Goal: Find specific fact: Find specific fact

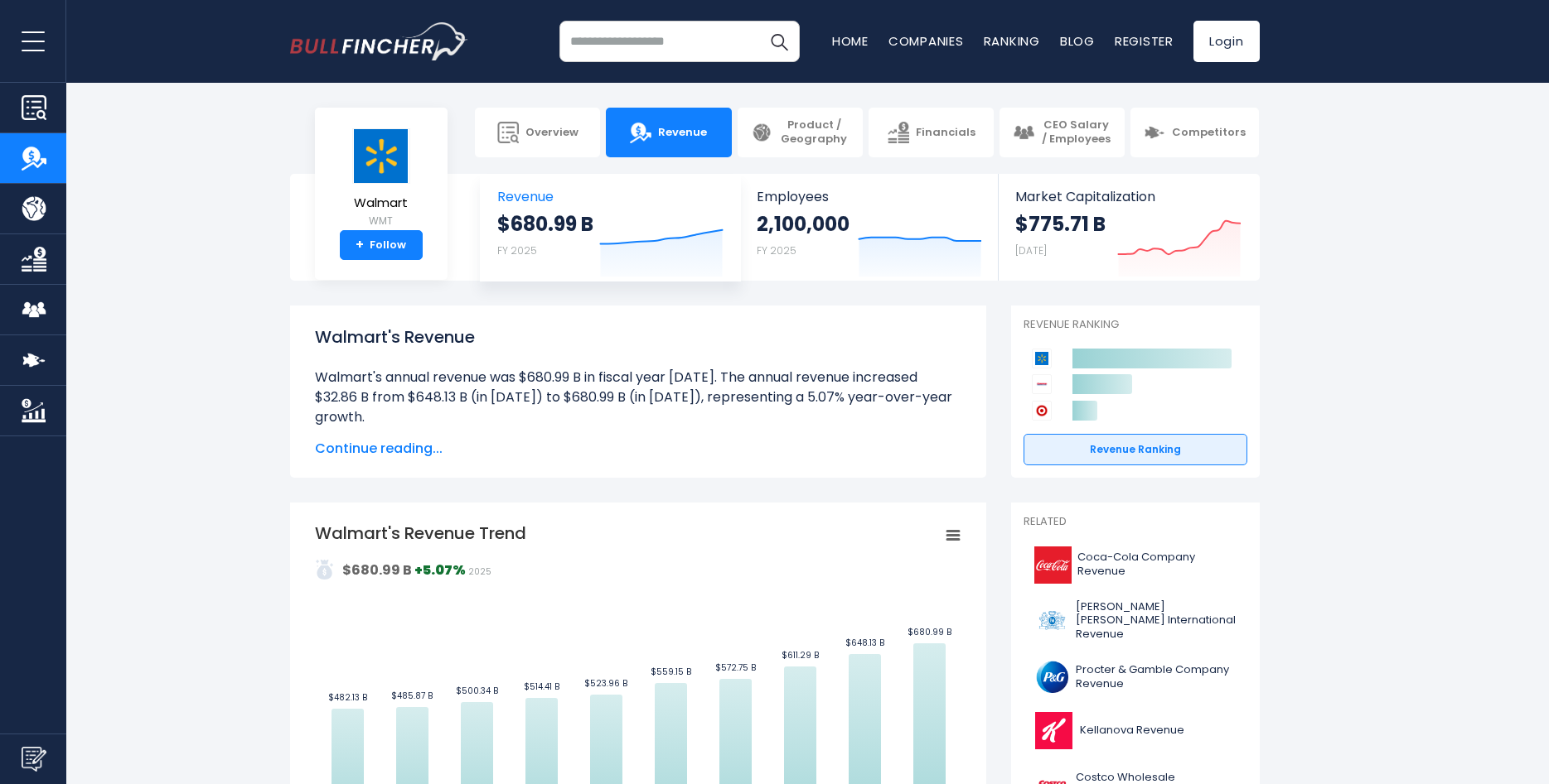
click at [523, 203] on span "Revenue" at bounding box center [610, 196] width 226 height 16
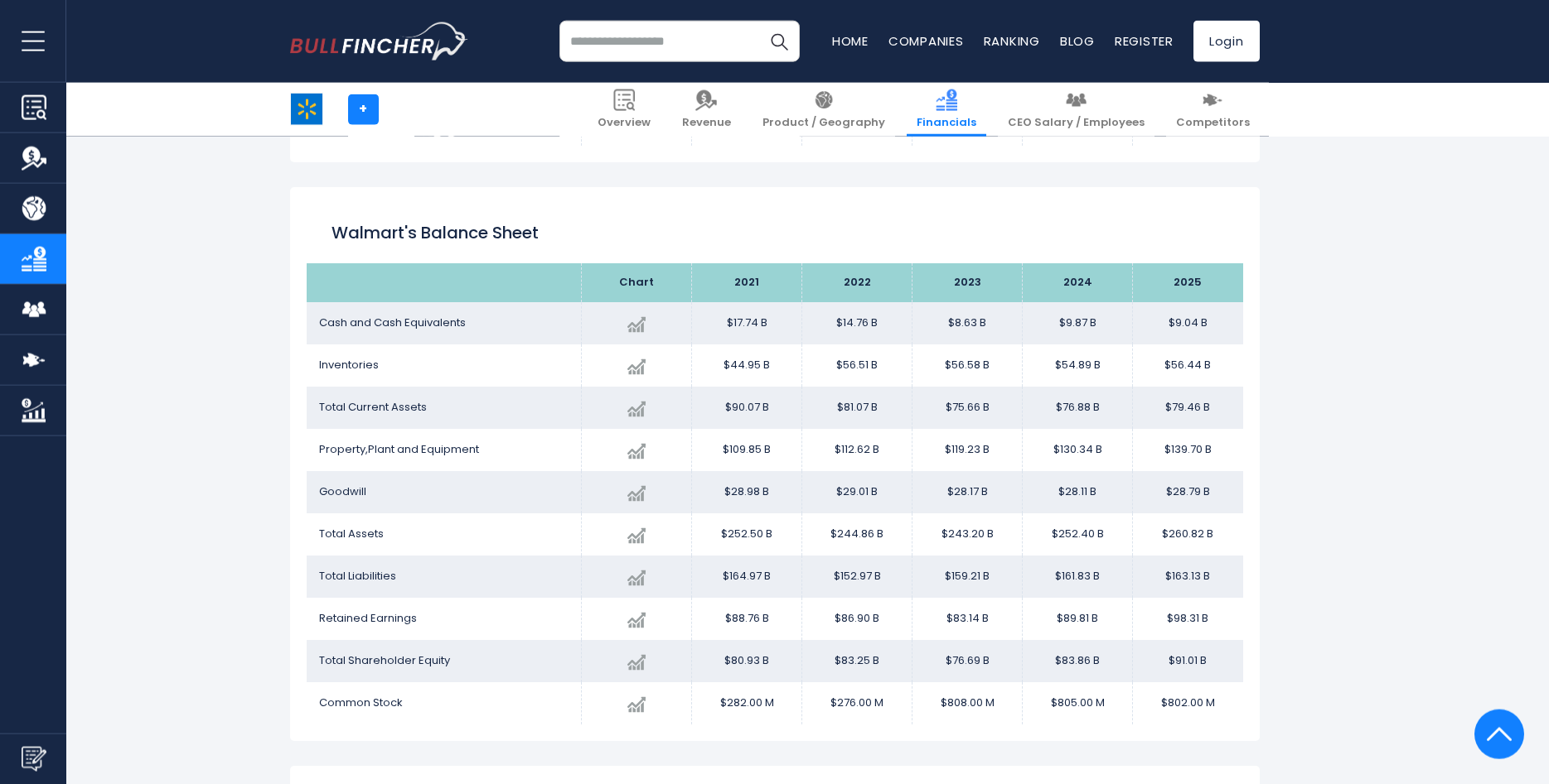
scroll to position [1352, 0]
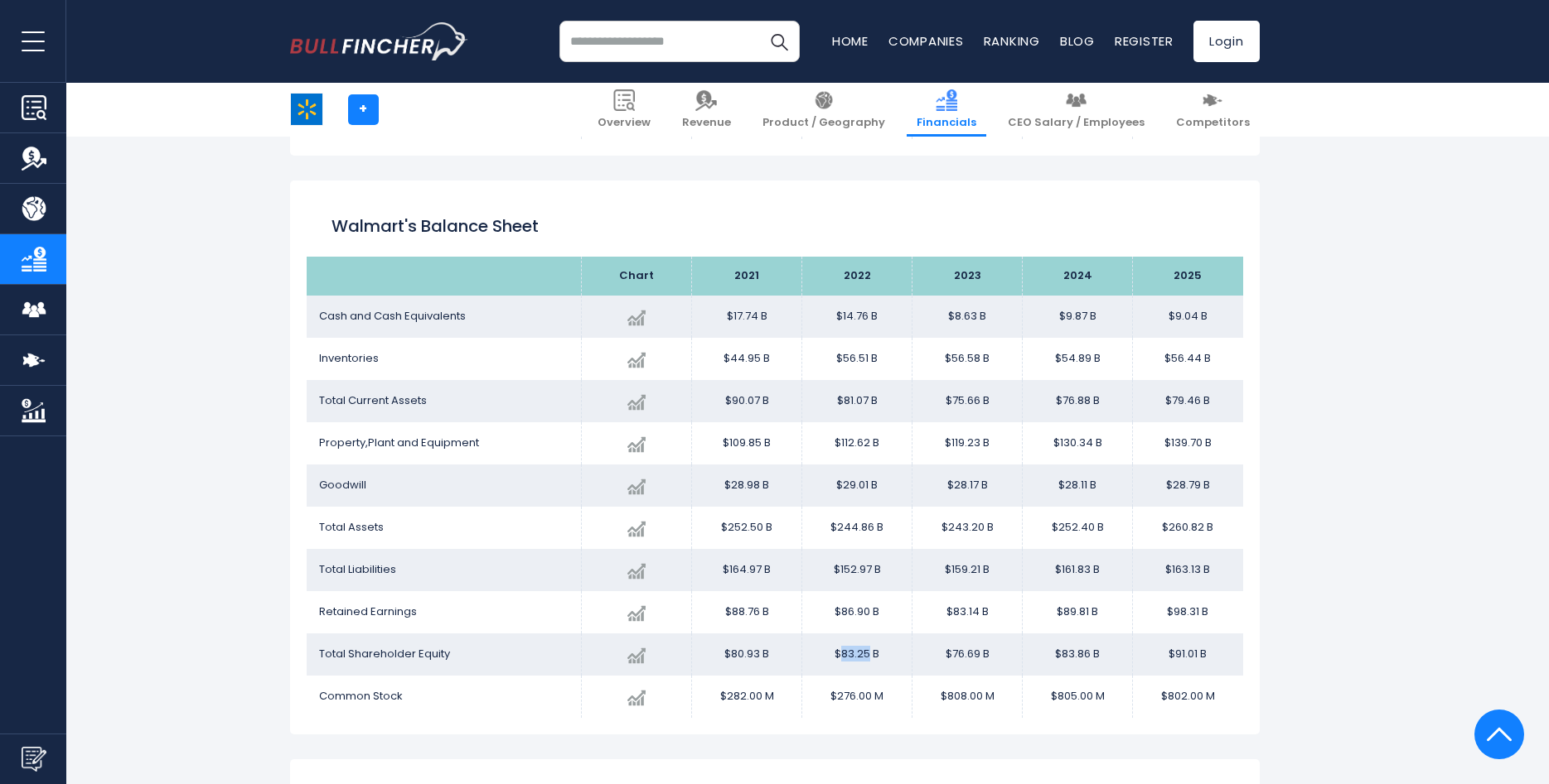
drag, startPoint x: 839, startPoint y: 653, endPoint x: 868, endPoint y: 653, distance: 29.0
click at [868, 653] on td "$83.25 B" at bounding box center [857, 655] width 110 height 42
copy td "83.25"
drag, startPoint x: 950, startPoint y: 653, endPoint x: 981, endPoint y: 651, distance: 31.1
click at [981, 651] on td "$76.69 B" at bounding box center [967, 655] width 110 height 42
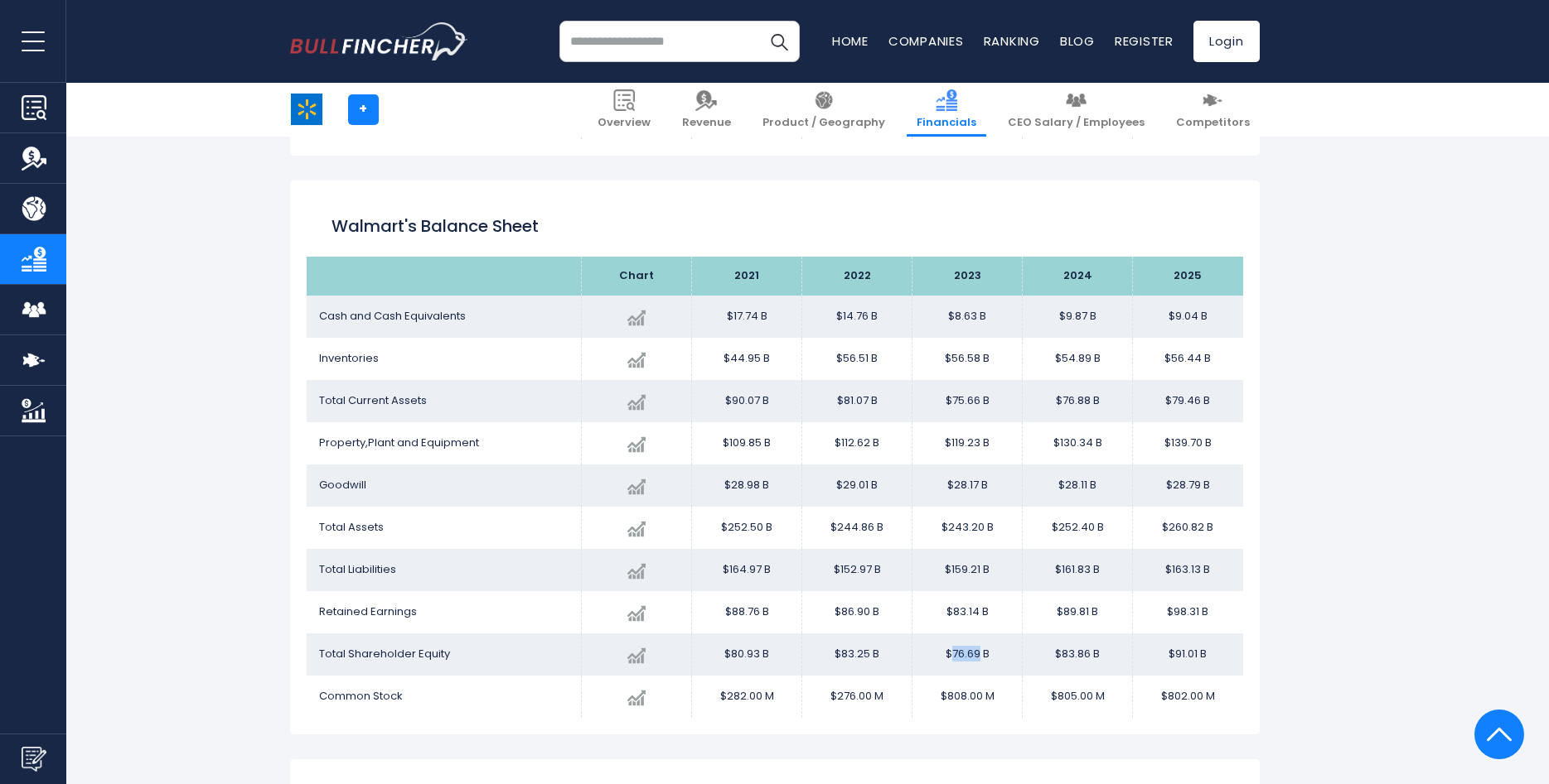
copy td "76.69"
drag, startPoint x: 1059, startPoint y: 651, endPoint x: 1089, endPoint y: 663, distance: 32.3
click at [1090, 662] on td "$83.86 B" at bounding box center [1077, 655] width 110 height 42
copy td "83.86"
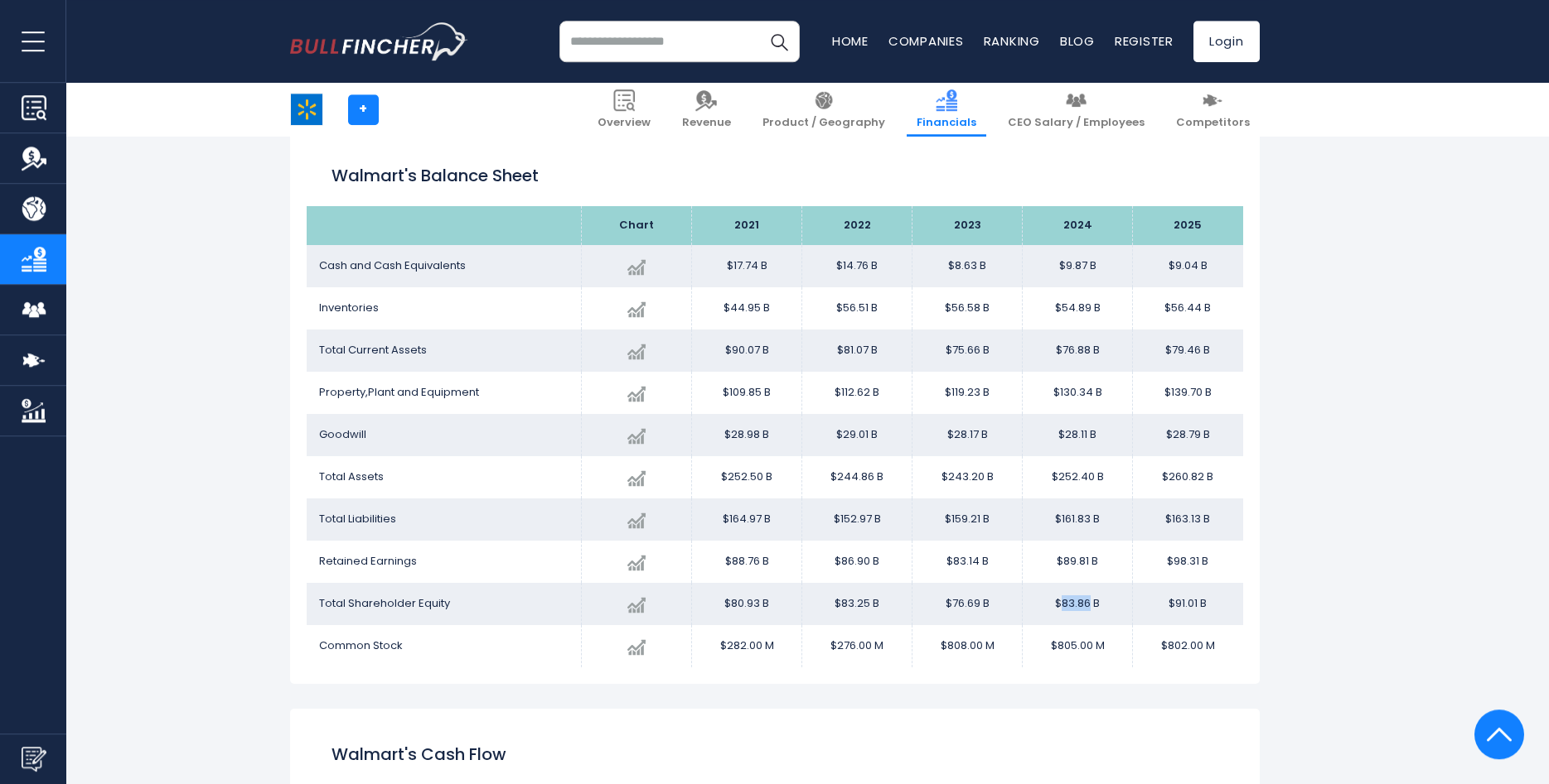
scroll to position [1436, 0]
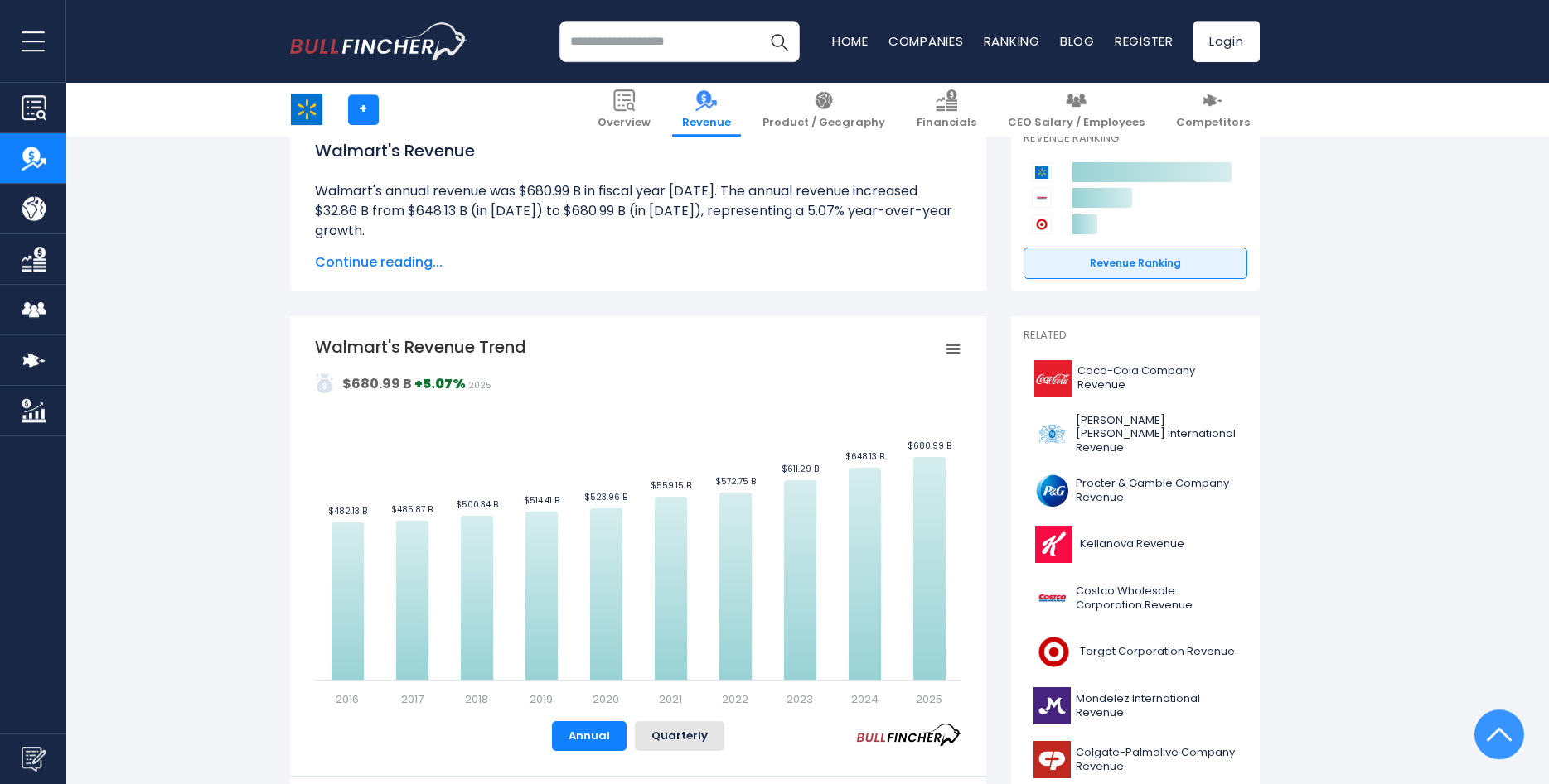
scroll to position [169, 0]
